Goal: Task Accomplishment & Management: Manage account settings

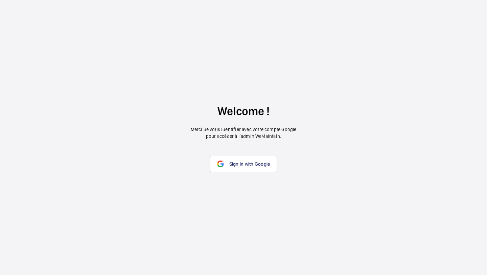
click at [250, 150] on wm-front-google-login "Welcome ! Merci de vous identifier avec votre compte Google pour accéder à l’ad…" at bounding box center [243, 137] width 487 height 275
click at [251, 154] on wm-front-google-login "Welcome ! Merci de vous identifier avec votre compte Google pour accéder à l’ad…" at bounding box center [243, 137] width 487 height 275
click at [249, 161] on span "Sign in with Google" at bounding box center [249, 163] width 41 height 5
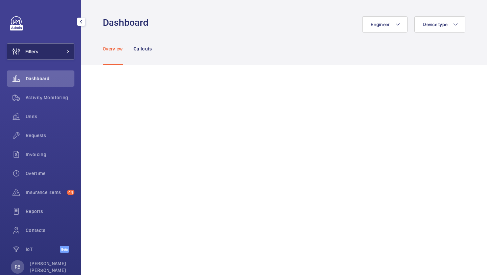
click at [45, 54] on button "Filters" at bounding box center [41, 51] width 68 height 16
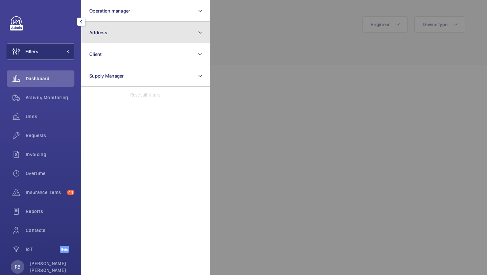
click at [115, 38] on button "Address" at bounding box center [145, 33] width 129 height 22
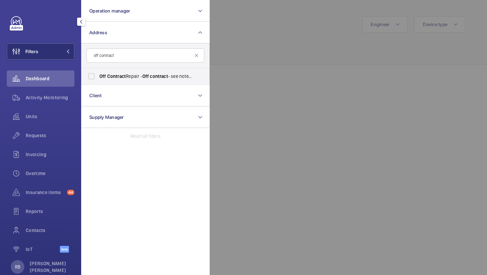
type input "off contract"
click at [128, 84] on label "Off Contract Repair - Off contract - see notes in description, [GEOGRAPHIC_DATA…" at bounding box center [141, 76] width 118 height 16
click at [98, 83] on input "Off Contract Repair - Off contract - see notes in description, [GEOGRAPHIC_DATA…" at bounding box center [92, 76] width 14 height 14
checkbox input "true"
click at [260, 37] on div at bounding box center [453, 137] width 487 height 275
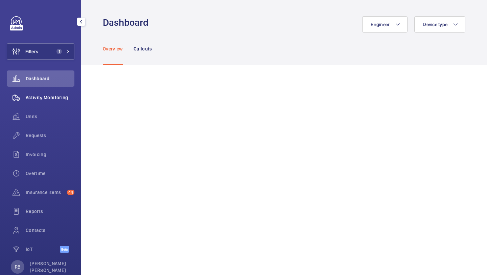
click at [55, 101] on div "Activity Monitoring" at bounding box center [41, 97] width 68 height 16
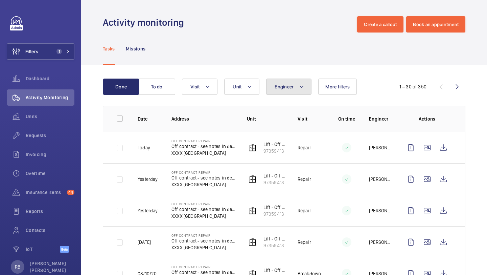
click at [282, 85] on span "Engineer" at bounding box center [284, 86] width 19 height 5
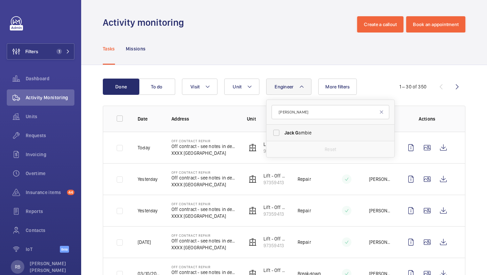
type input "[PERSON_NAME]"
click at [291, 140] on label "Jack G ambie" at bounding box center [326, 132] width 118 height 16
click at [283, 139] on input "Jack G ambie" at bounding box center [277, 133] width 14 height 14
checkbox input "true"
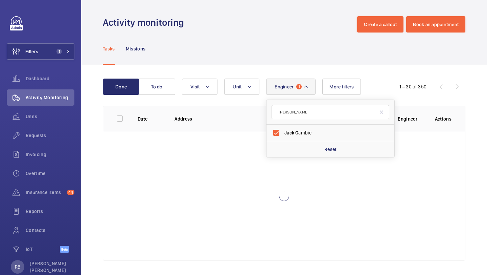
click at [483, 108] on div "Done To do Engineer 1 [PERSON_NAME] ambie Reset Unit Visit More filters 1 – 30 …" at bounding box center [284, 170] width 406 height 211
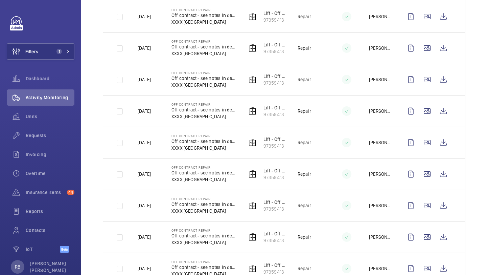
scroll to position [211, 0]
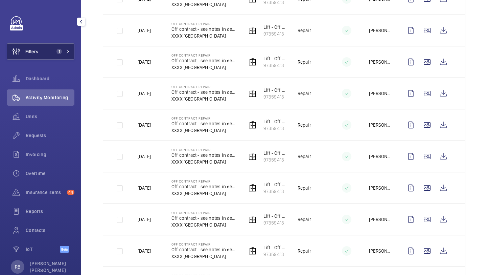
click at [44, 51] on button "Filters 1" at bounding box center [41, 51] width 68 height 16
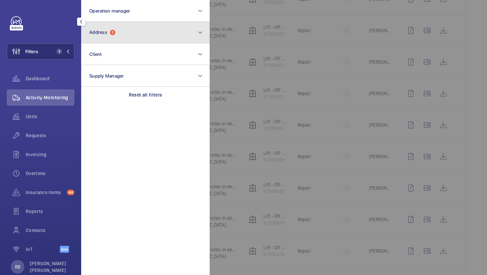
click at [108, 40] on button "Address 1" at bounding box center [145, 33] width 129 height 22
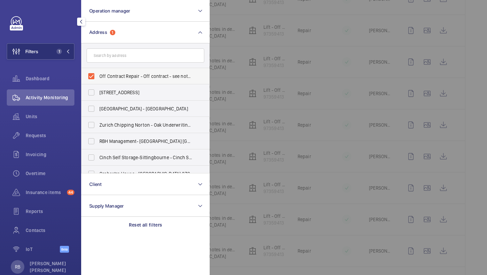
click at [108, 74] on span "Off Contract Repair - Off contract - see notes in description, [GEOGRAPHIC_DATA…" at bounding box center [145, 76] width 93 height 7
click at [98, 74] on input "Off Contract Repair - Off contract - see notes in description, [GEOGRAPHIC_DATA…" at bounding box center [92, 76] width 14 height 14
checkbox input "false"
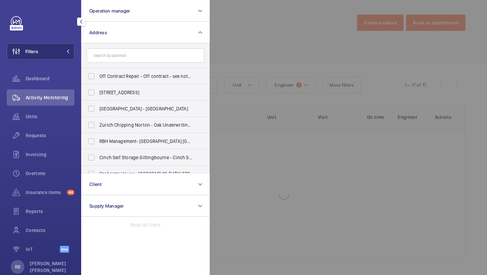
click at [114, 65] on form at bounding box center [146, 55] width 128 height 25
click at [119, 56] on input "text" at bounding box center [146, 55] width 118 height 14
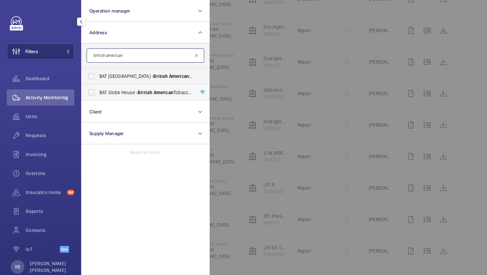
type input "british american"
click at [121, 91] on span "BAT Globe House - British American Tobacco Global Headquarters, [GEOGRAPHIC_DAT…" at bounding box center [145, 92] width 93 height 7
click at [98, 91] on input "BAT Globe House - British American Tobacco Global Headquarters, [GEOGRAPHIC_DAT…" at bounding box center [92, 93] width 14 height 14
checkbox input "true"
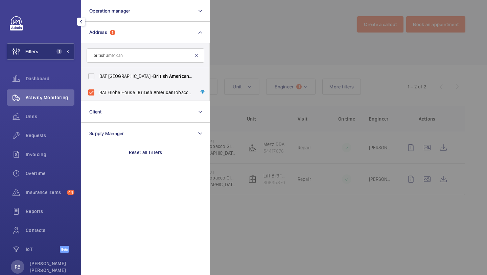
click at [260, 63] on div at bounding box center [453, 137] width 487 height 275
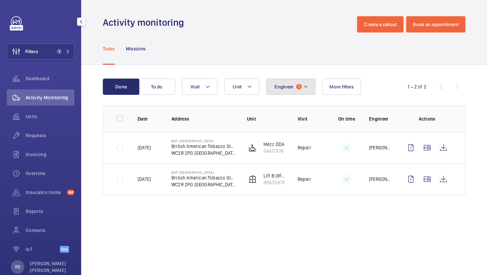
click at [290, 80] on button "Engineer 1" at bounding box center [290, 86] width 49 height 16
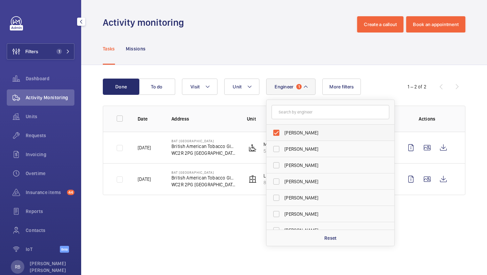
click at [296, 127] on label "[PERSON_NAME]" at bounding box center [326, 132] width 118 height 16
click at [283, 127] on input "[PERSON_NAME]" at bounding box center [277, 133] width 14 height 14
checkbox input "false"
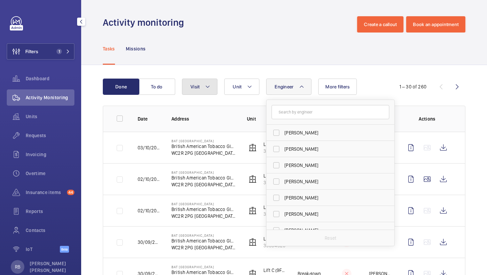
click at [207, 92] on button "Visit" at bounding box center [200, 86] width 36 height 16
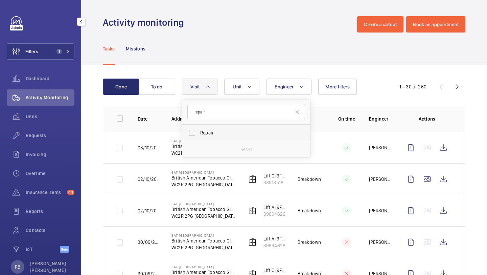
type input "repair"
click at [216, 126] on label "Repair" at bounding box center [241, 132] width 118 height 16
click at [199, 126] on input "Repair" at bounding box center [192, 133] width 14 height 14
checkbox input "true"
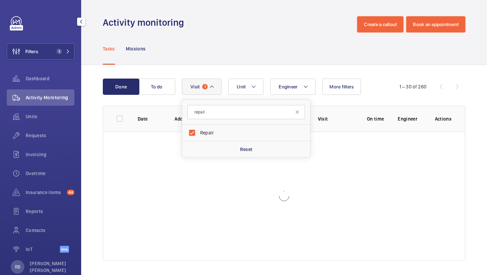
click at [487, 92] on div "Done To do Engineer Unit Visit 1 repair Repair Reset More filters 1 – 30 of 260…" at bounding box center [284, 170] width 406 height 211
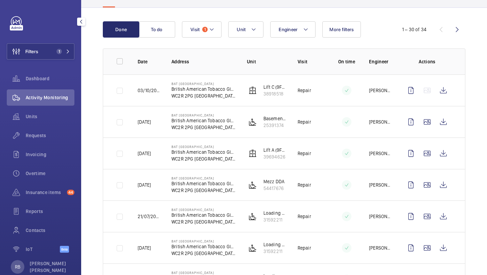
scroll to position [106, 0]
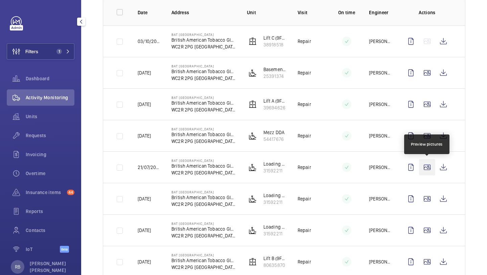
click at [426, 169] on wm-front-icon-button at bounding box center [427, 167] width 16 height 16
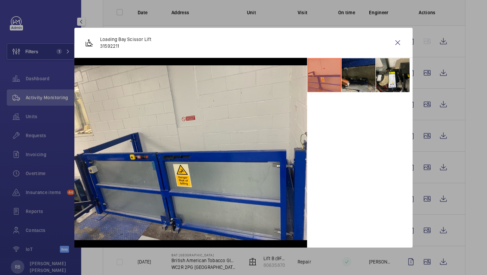
click at [429, 170] on div at bounding box center [243, 137] width 487 height 275
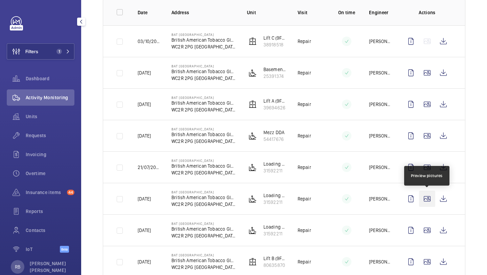
click at [430, 202] on wm-front-icon-button at bounding box center [427, 198] width 16 height 16
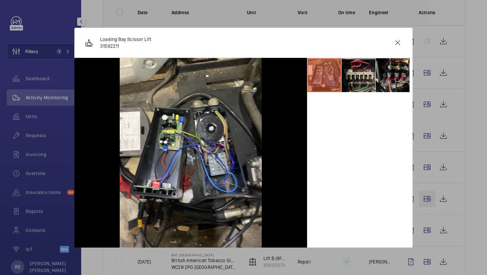
click at [430, 202] on div at bounding box center [243, 137] width 487 height 275
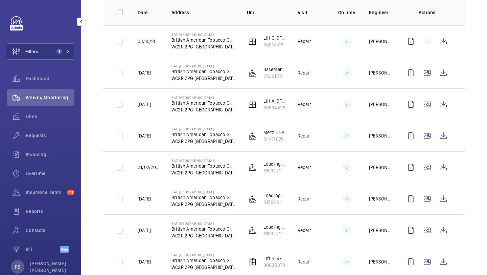
scroll to position [0, 0]
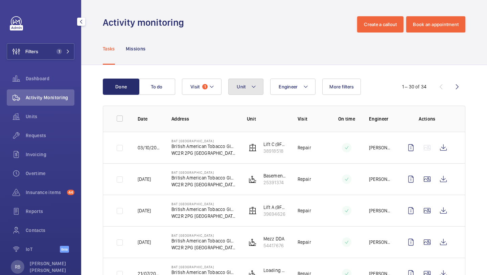
click at [239, 80] on button "Unit" at bounding box center [245, 86] width 35 height 16
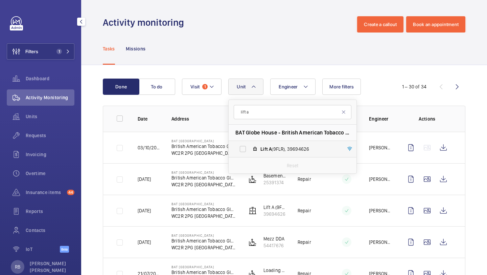
type input "lift a"
click at [257, 153] on label "Lift A (9FLR), 39694626" at bounding box center [287, 149] width 117 height 16
click at [250, 153] on input "Lift A (9FLR), 39694626" at bounding box center [243, 149] width 14 height 14
checkbox input "true"
click at [487, 140] on div "Done To do Engineer Unit 1 lift a BAT Globe House - British American Tobacco Gl…" at bounding box center [284, 185] width 406 height 240
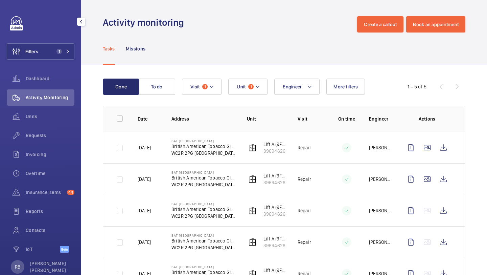
scroll to position [31, 0]
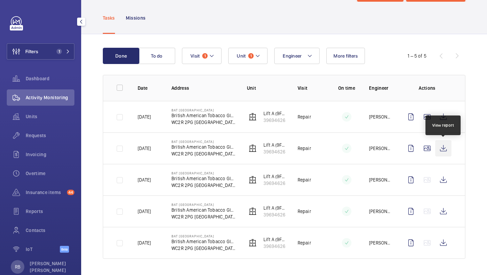
click at [448, 153] on wm-front-icon-button at bounding box center [443, 148] width 16 height 16
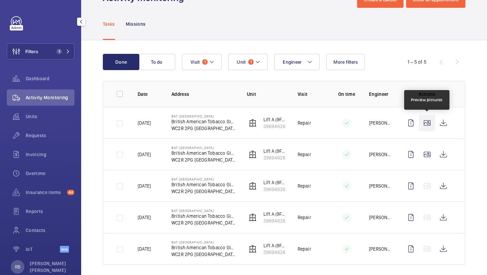
click at [426, 125] on wm-front-icon-button at bounding box center [427, 123] width 16 height 16
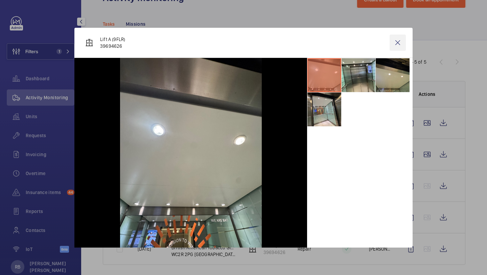
click at [398, 43] on wm-front-icon-button at bounding box center [398, 42] width 16 height 16
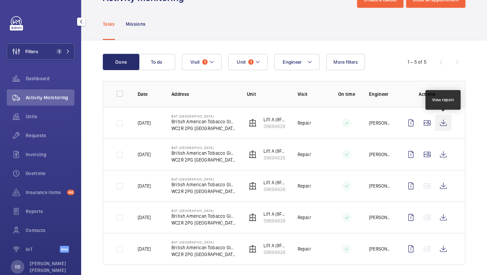
click at [442, 122] on wm-front-icon-button at bounding box center [443, 123] width 16 height 16
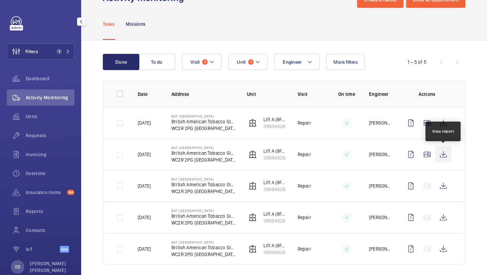
click at [443, 156] on wm-front-icon-button at bounding box center [443, 154] width 16 height 16
click at [426, 156] on wm-front-icon-button at bounding box center [427, 154] width 16 height 16
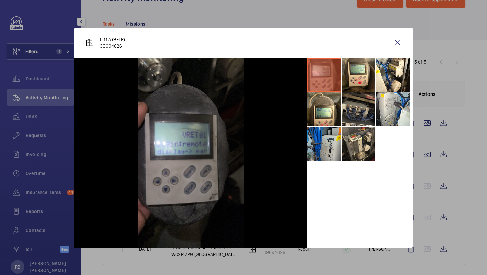
click at [329, 143] on li at bounding box center [324, 143] width 34 height 34
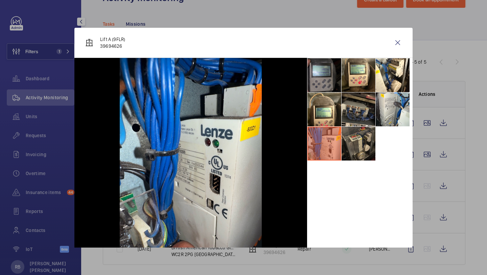
click at [372, 143] on li at bounding box center [359, 143] width 34 height 34
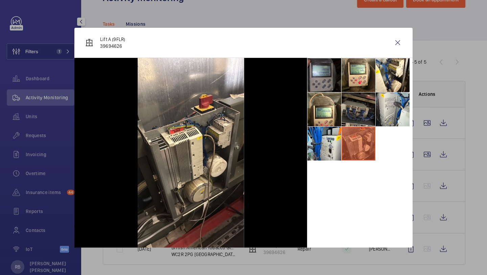
click at [363, 110] on li at bounding box center [359, 109] width 34 height 34
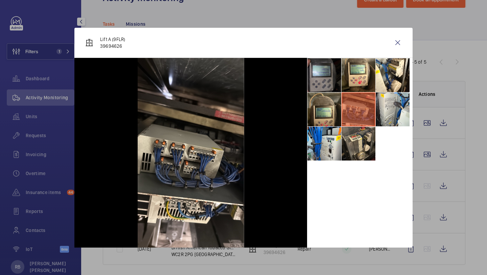
click at [341, 108] on li at bounding box center [324, 109] width 34 height 34
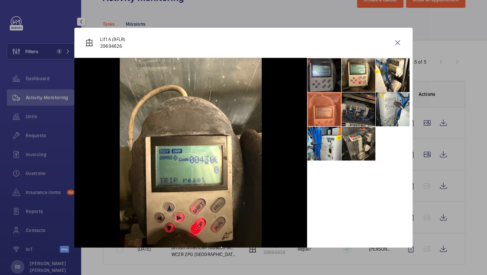
click at [346, 92] on li at bounding box center [359, 109] width 34 height 34
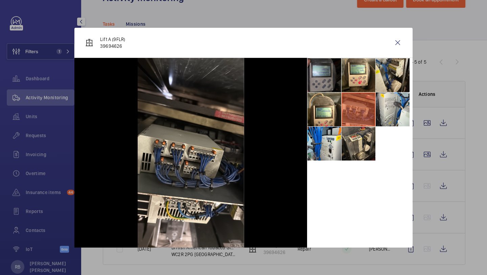
click at [376, 86] on li at bounding box center [393, 75] width 34 height 34
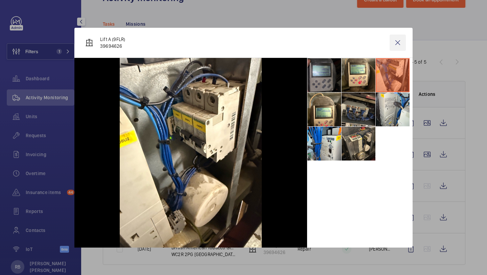
click at [397, 48] on wm-front-icon-button at bounding box center [398, 42] width 16 height 16
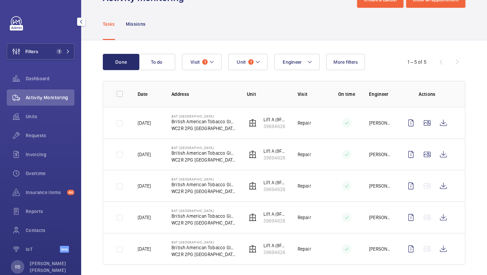
scroll to position [0, 0]
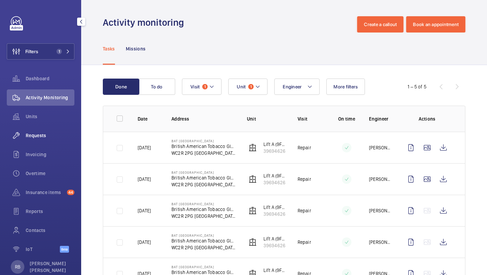
click at [32, 129] on div "Requests" at bounding box center [41, 135] width 68 height 16
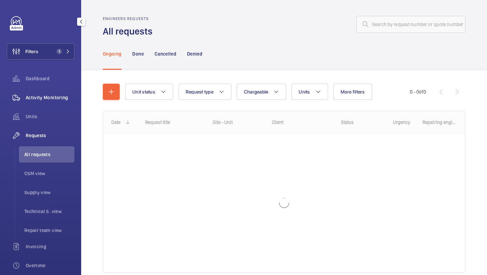
click at [46, 97] on span "Activity Monitoring" at bounding box center [50, 97] width 49 height 7
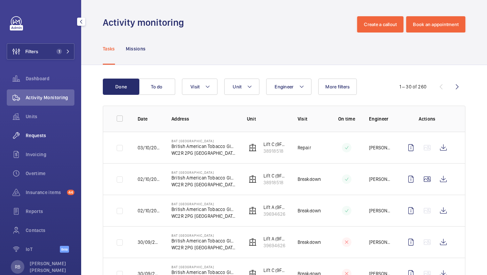
click at [44, 132] on span "Requests" at bounding box center [50, 135] width 49 height 7
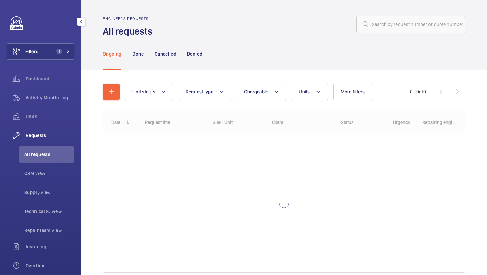
click at [44, 70] on div "Filters 1 Dashboard Activity Monitoring Units Requests All requests CSM view Su…" at bounding box center [41, 184] width 68 height 336
click at [44, 71] on div "Dashboard" at bounding box center [41, 78] width 68 height 16
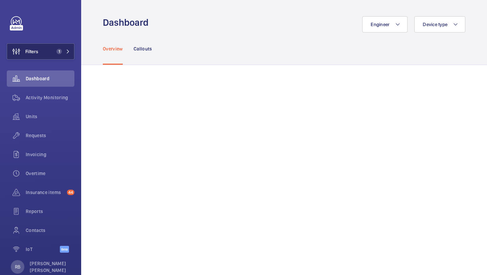
click at [55, 51] on span "1" at bounding box center [58, 51] width 8 height 5
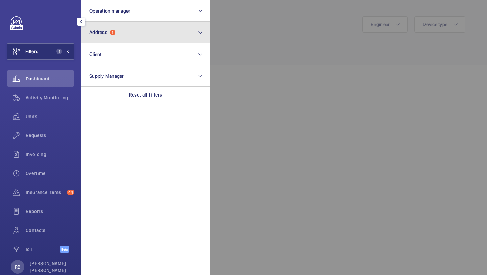
click at [105, 34] on span "Address" at bounding box center [98, 31] width 18 height 5
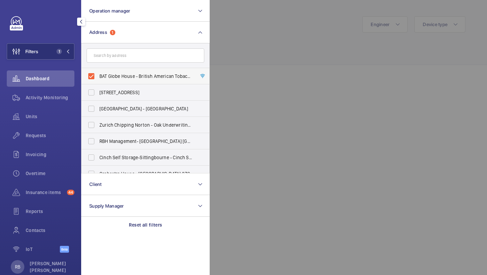
click at [107, 76] on span "BAT Globe House - British American Tobacco Global Headquarters, [GEOGRAPHIC_DAT…" at bounding box center [145, 76] width 93 height 7
click at [98, 76] on input "BAT Globe House - British American Tobacco Global Headquarters, [GEOGRAPHIC_DAT…" at bounding box center [92, 76] width 14 height 14
checkbox input "false"
click at [42, 140] on div "Requests" at bounding box center [41, 135] width 68 height 16
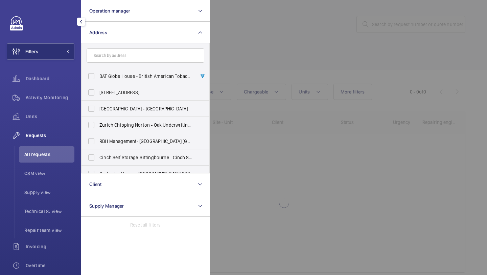
click at [374, 30] on div at bounding box center [453, 137] width 487 height 275
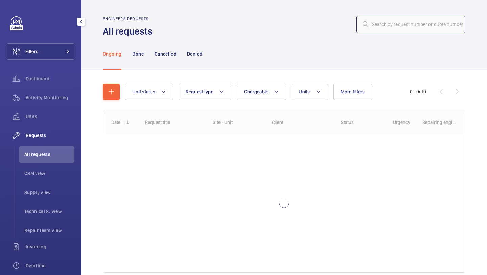
click at [384, 26] on input "text" at bounding box center [410, 24] width 109 height 17
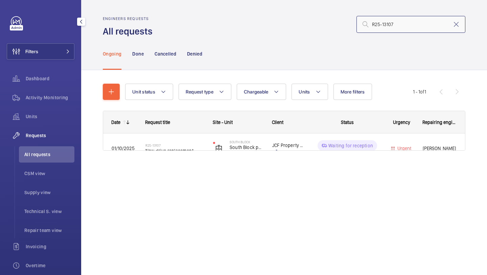
click at [372, 23] on input "R25-13107" at bounding box center [410, 24] width 109 height 17
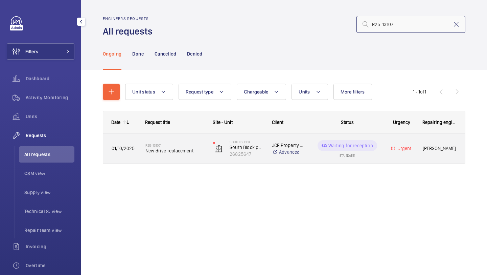
type input "R25-13107"
click at [190, 149] on span "New drive replacement" at bounding box center [174, 150] width 59 height 7
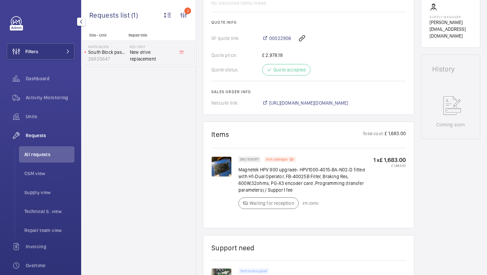
scroll to position [295, 0]
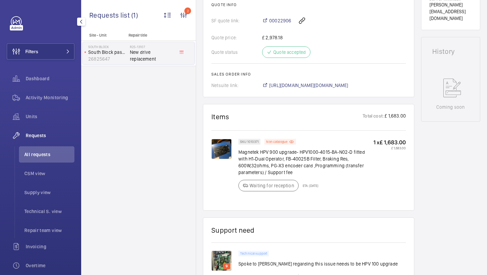
click at [220, 146] on img at bounding box center [221, 149] width 20 height 20
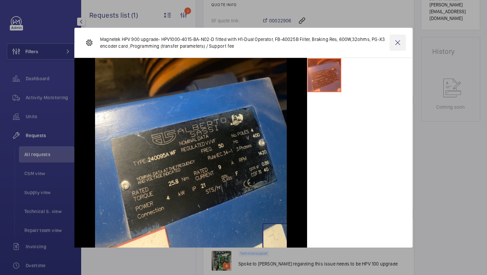
click at [392, 35] on wm-front-icon-button at bounding box center [398, 42] width 16 height 16
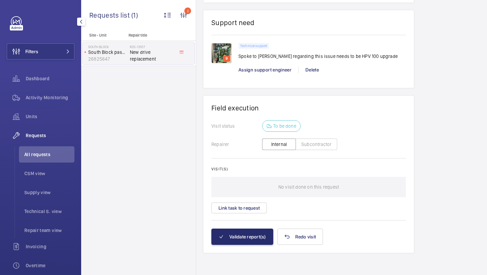
scroll to position [503, 0]
click at [221, 55] on img at bounding box center [221, 53] width 20 height 20
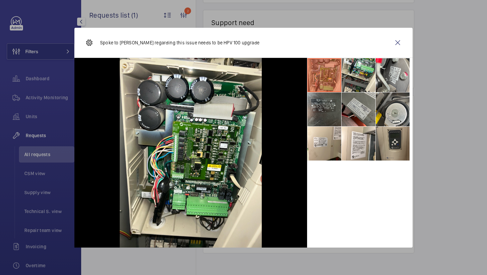
click at [396, 126] on li at bounding box center [393, 143] width 34 height 34
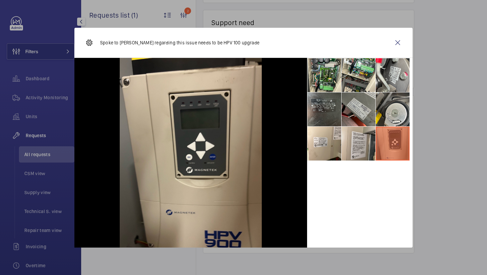
click at [369, 137] on li at bounding box center [359, 143] width 34 height 34
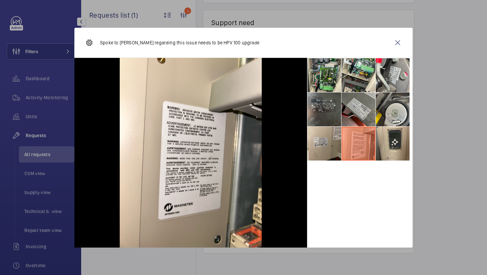
click at [326, 137] on li at bounding box center [324, 143] width 34 height 34
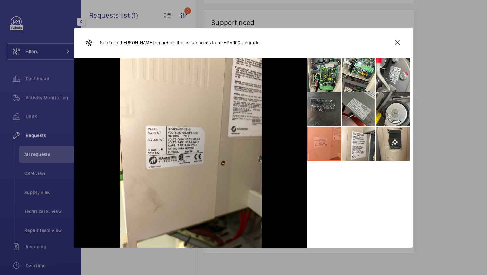
click at [325, 103] on li at bounding box center [324, 109] width 34 height 34
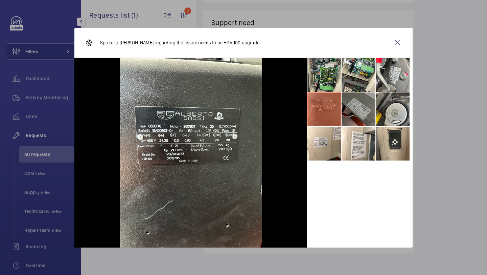
click at [371, 102] on li at bounding box center [359, 109] width 34 height 34
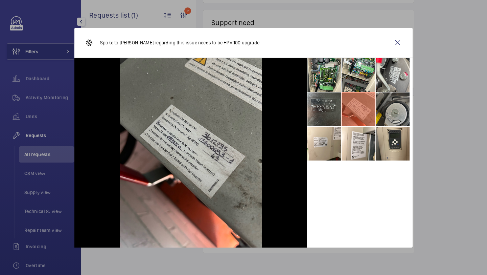
click at [388, 102] on li at bounding box center [393, 109] width 34 height 34
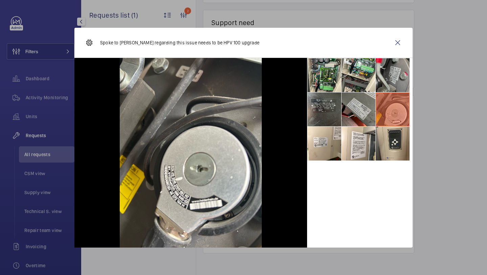
click at [388, 76] on li at bounding box center [393, 75] width 34 height 34
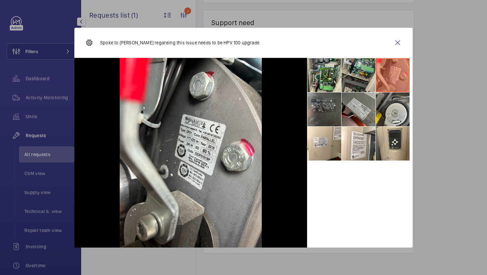
click at [365, 76] on li at bounding box center [359, 75] width 34 height 34
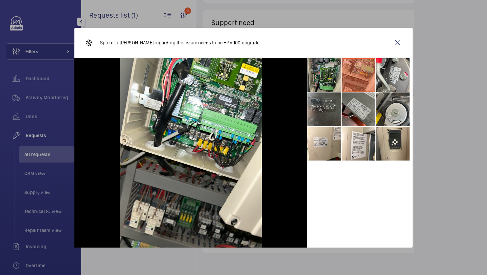
click at [334, 77] on li at bounding box center [324, 75] width 34 height 34
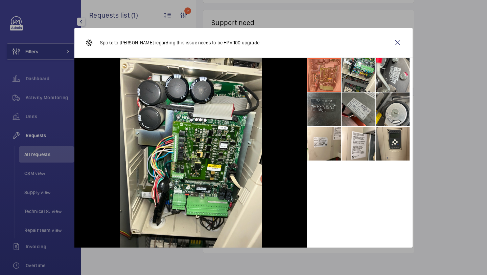
click at [333, 106] on li at bounding box center [324, 109] width 34 height 34
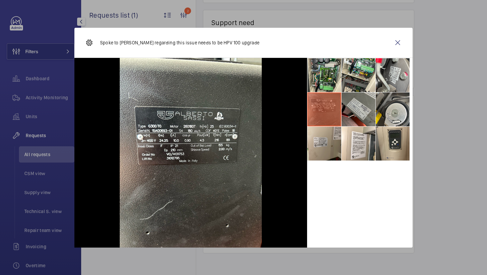
click at [330, 144] on li at bounding box center [324, 143] width 34 height 34
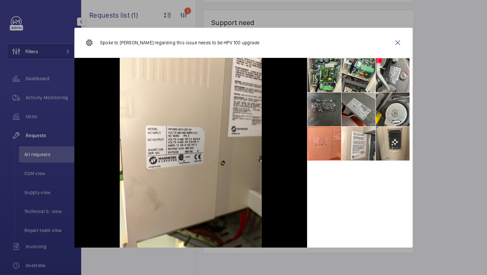
click at [411, 30] on div "Spoke to [PERSON_NAME] regarding this issue needs to be HPV 100 upgrade" at bounding box center [243, 43] width 338 height 30
click at [403, 33] on div "Spoke to [PERSON_NAME] regarding this issue needs to be HPV 100 upgrade" at bounding box center [243, 43] width 338 height 30
click at [397, 42] on wm-front-icon-button at bounding box center [398, 42] width 16 height 16
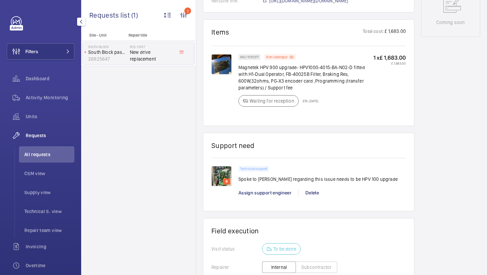
scroll to position [394, 0]
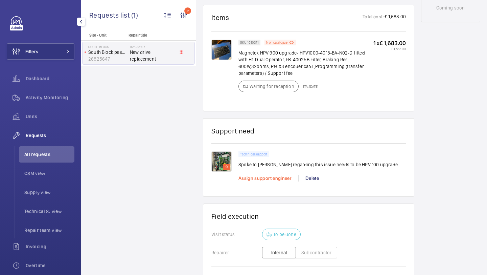
click at [264, 179] on span "Assign support engineer" at bounding box center [264, 177] width 53 height 5
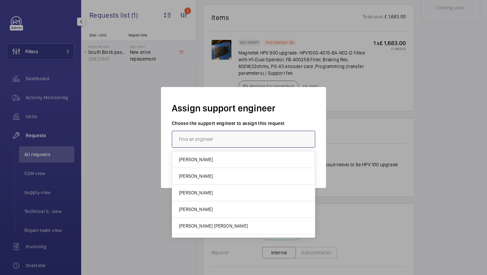
click at [254, 135] on input "text" at bounding box center [243, 139] width 143 height 17
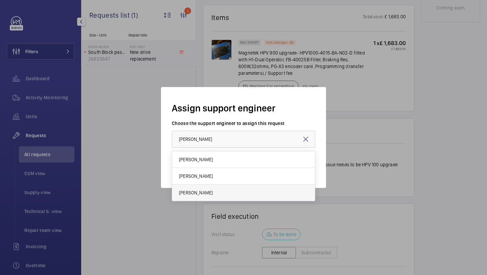
click at [237, 189] on mat-option "[PERSON_NAME]" at bounding box center [243, 192] width 143 height 16
type input "[PERSON_NAME]"
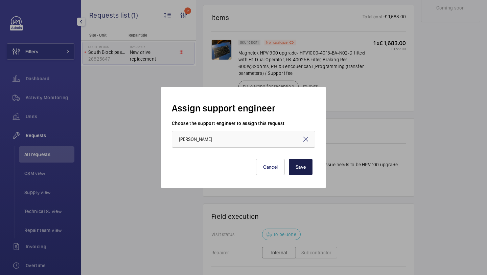
click at [297, 162] on button "Save" at bounding box center [301, 167] width 24 height 16
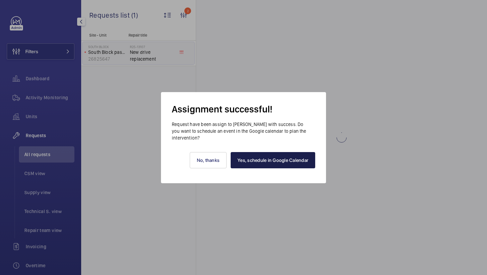
click at [294, 160] on link "Yes, schedule in Google Calendar" at bounding box center [273, 160] width 85 height 16
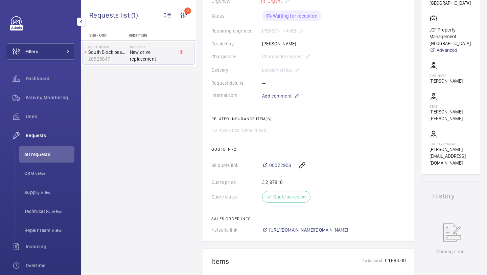
scroll to position [90, 0]
